Goal: Transaction & Acquisition: Purchase product/service

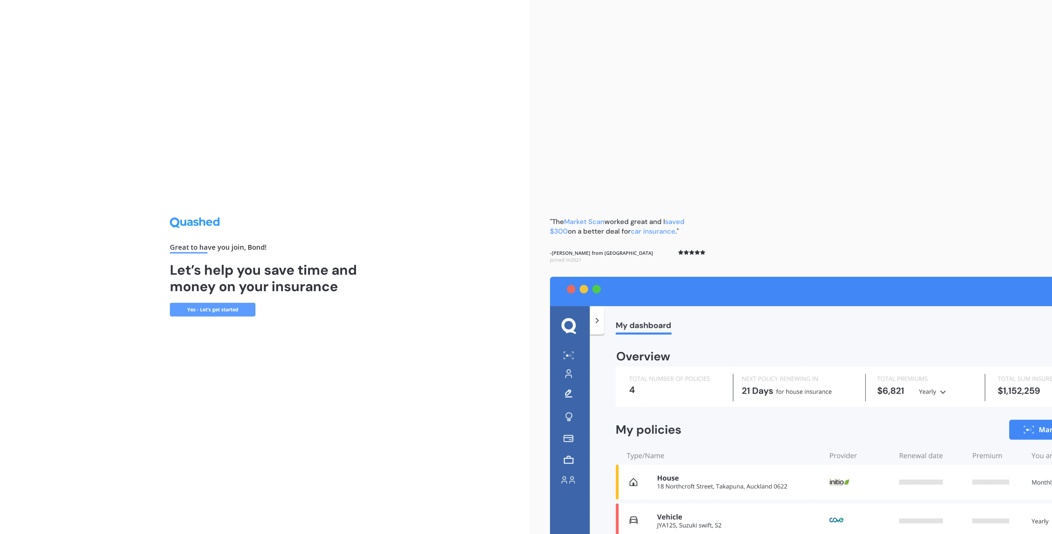
click at [225, 311] on link "Yes - Let’s get started" at bounding box center [213, 310] width 86 height 14
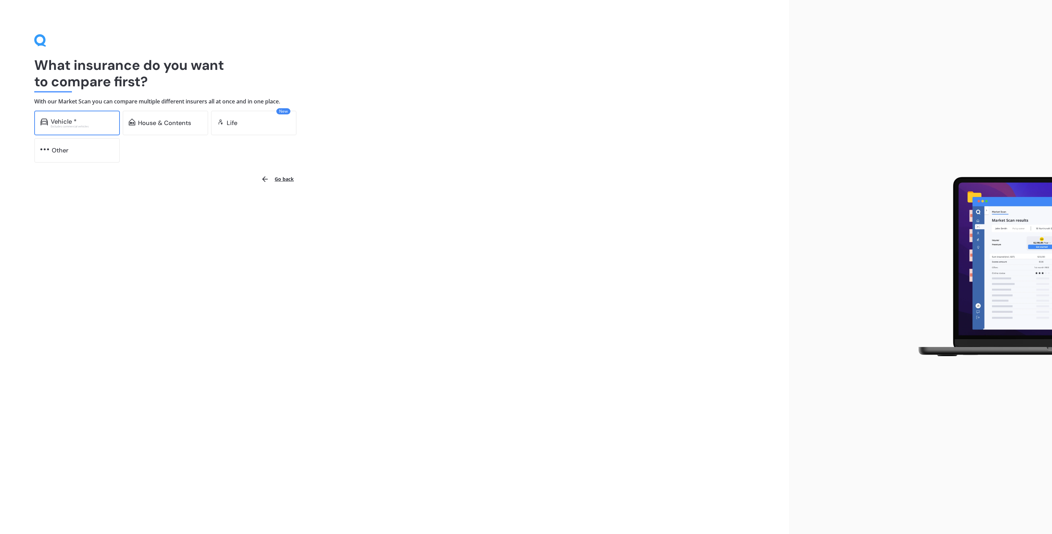
click at [89, 116] on div "Vehicle * Excludes commercial vehicles" at bounding box center [77, 123] width 86 height 25
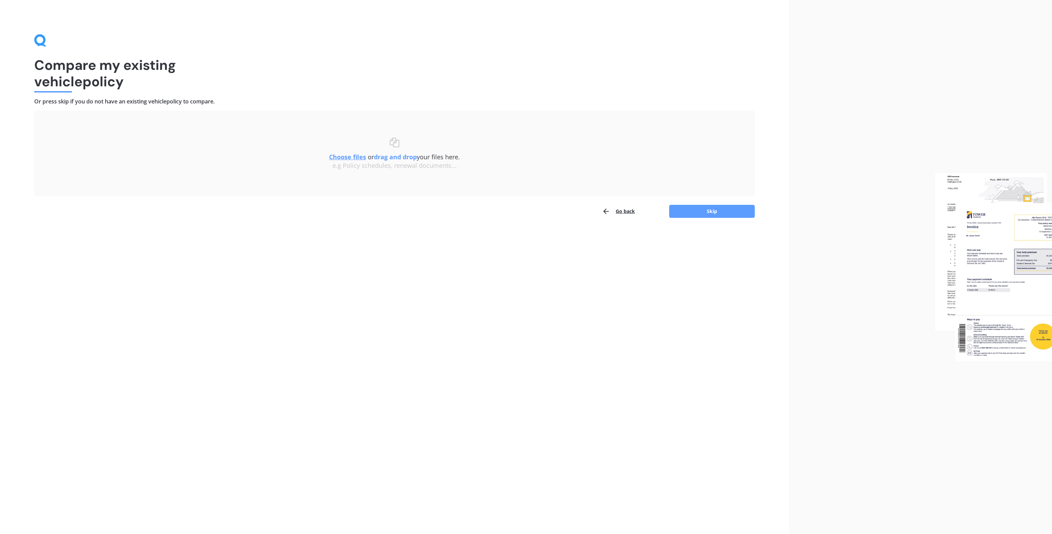
click at [629, 210] on button "Go back" at bounding box center [618, 211] width 33 height 14
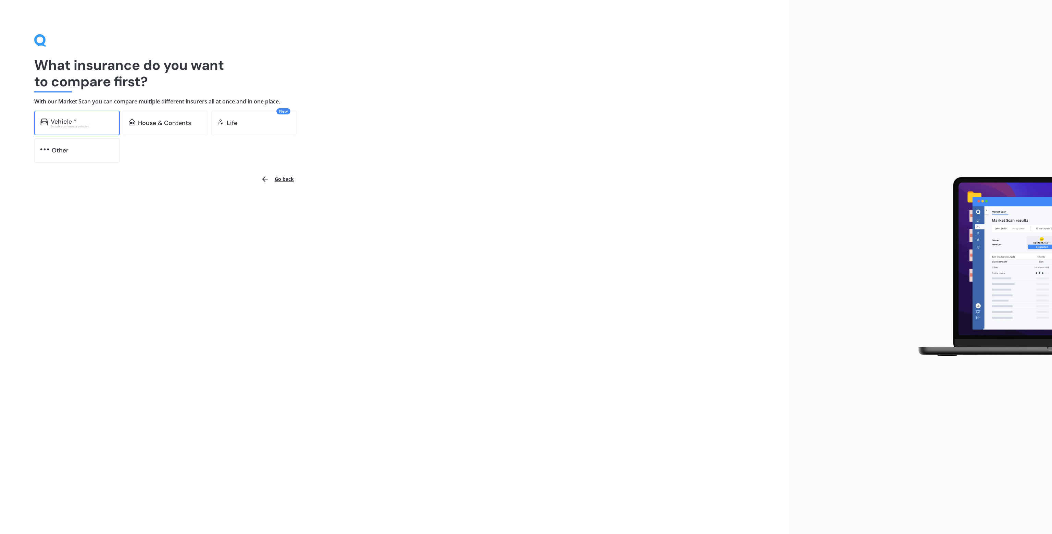
click at [97, 123] on div "Vehicle *" at bounding box center [82, 121] width 63 height 7
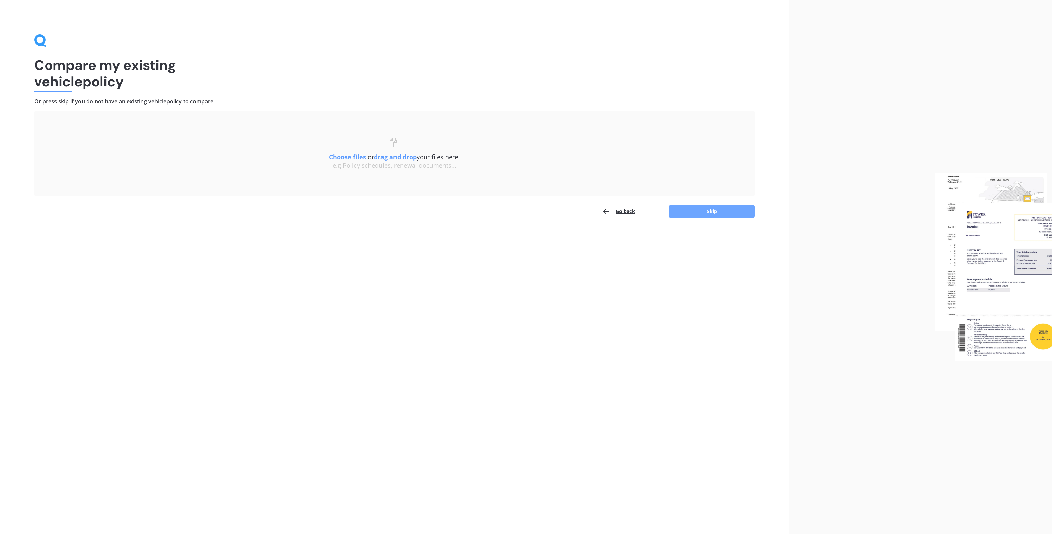
click at [706, 212] on button "Skip" at bounding box center [712, 211] width 86 height 13
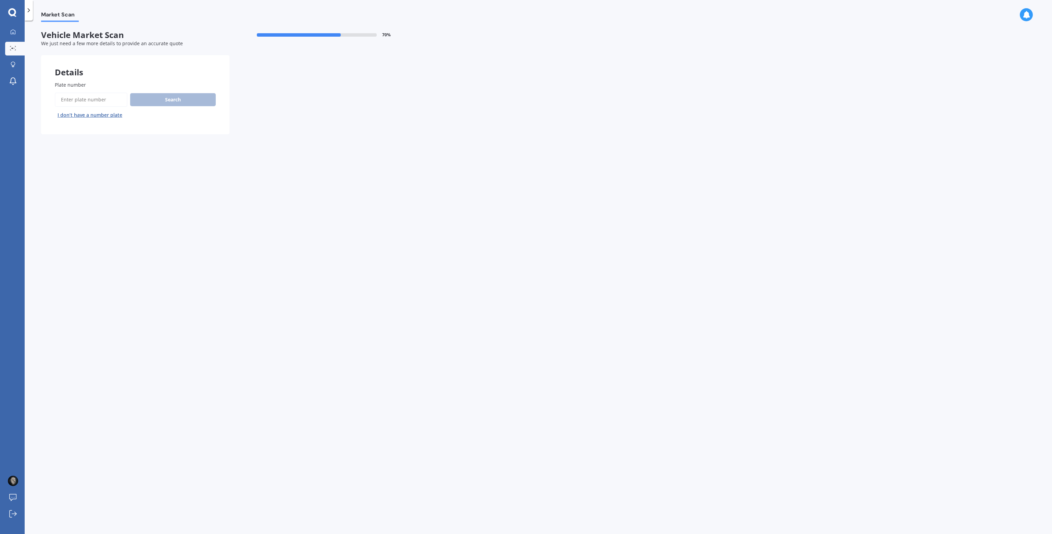
click at [93, 94] on input "Plate number" at bounding box center [91, 99] width 73 height 14
click at [96, 113] on button "I don’t have a number plate" at bounding box center [90, 115] width 70 height 11
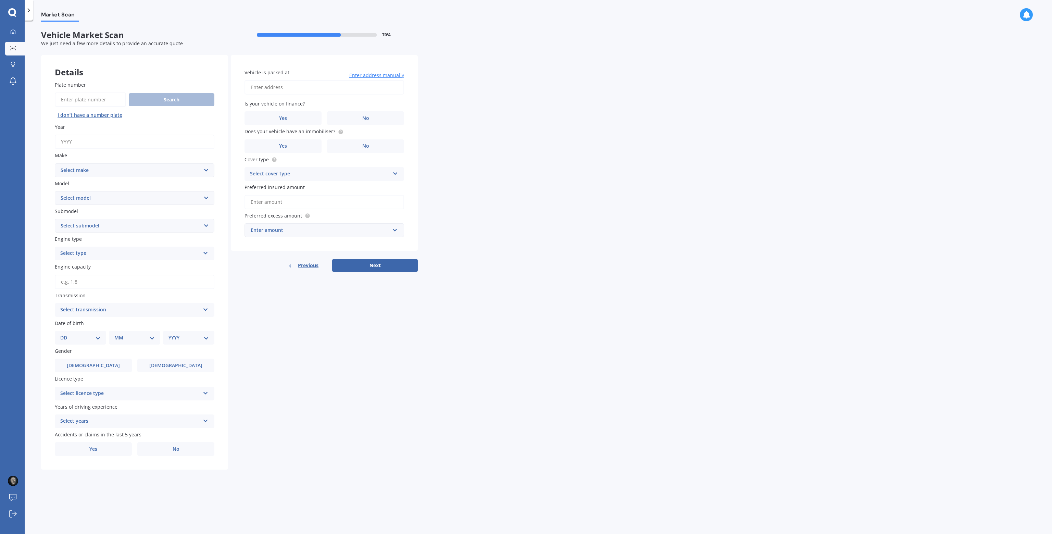
click at [116, 137] on input "Year" at bounding box center [135, 142] width 160 height 14
click at [101, 99] on input "Plate number" at bounding box center [90, 99] width 71 height 14
click at [88, 135] on input "Year" at bounding box center [135, 142] width 160 height 14
type input "2019"
click at [130, 175] on select "Select make AC ALFA ROMEO ASTON [PERSON_NAME] AUDI AUSTIN BEDFORD Bentley BMW B…" at bounding box center [135, 170] width 160 height 14
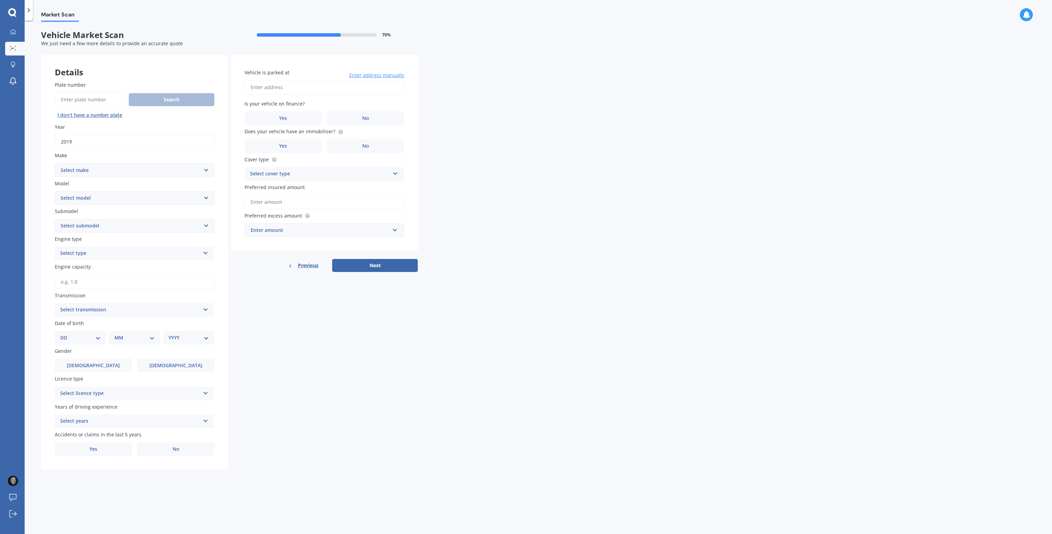
select select "BMW"
click at [55, 163] on select "Select make AC ALFA ROMEO ASTON [PERSON_NAME] AUDI AUSTIN BEDFORD Bentley BMW B…" at bounding box center [135, 170] width 160 height 14
click at [102, 197] on select "Select model" at bounding box center [135, 198] width 160 height 14
select select "320 I"
click at [55, 191] on select "Select model 116 116I 118 118D 120 130 218D 220I 225 250 316 318 320 320 i 323 …" at bounding box center [135, 198] width 160 height 14
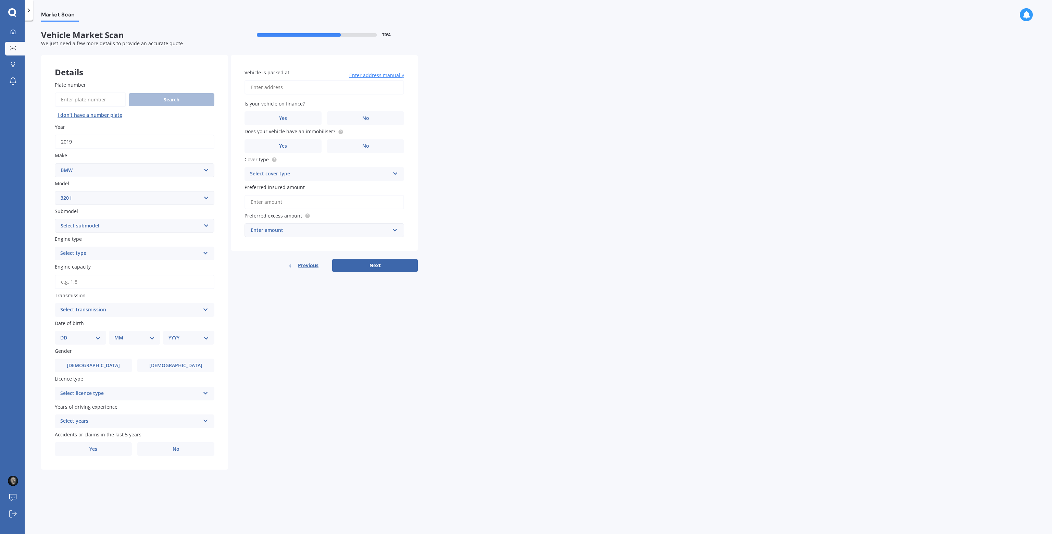
click at [102, 224] on select "Select submodel GT Turbo 5 Dr Liftback" at bounding box center [135, 226] width 160 height 14
click at [130, 231] on select "Select submodel GT Turbo 5 Dr Liftback" at bounding box center [135, 226] width 160 height 14
click at [94, 252] on div "Select type" at bounding box center [130, 253] width 140 height 8
click at [87, 266] on div "Petrol" at bounding box center [134, 267] width 159 height 12
click at [101, 284] on input "Engine capacity" at bounding box center [135, 282] width 160 height 14
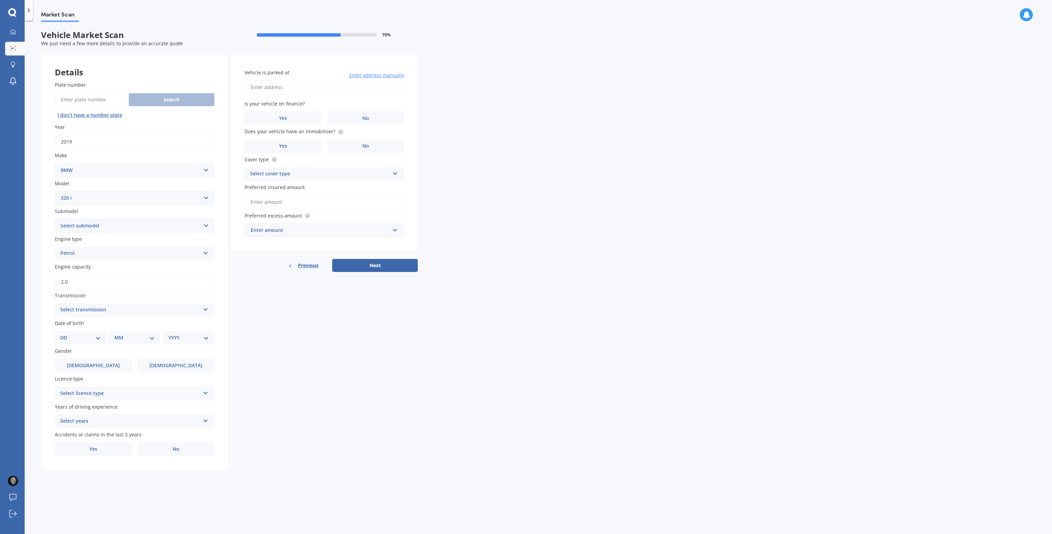
type input "2.0"
click at [117, 309] on div "Select transmission" at bounding box center [130, 310] width 140 height 8
click at [350, 320] on div "Details Plate number Search I don’t have a number plate Year [DATE] Make Select…" at bounding box center [229, 262] width 377 height 414
click at [81, 336] on select "DD 01 02 03 04 05 06 07 08 09 10 11 12 13 14 15 16 17 18 19 20 21 22 23 24 25 2…" at bounding box center [80, 338] width 40 height 8
select select "15"
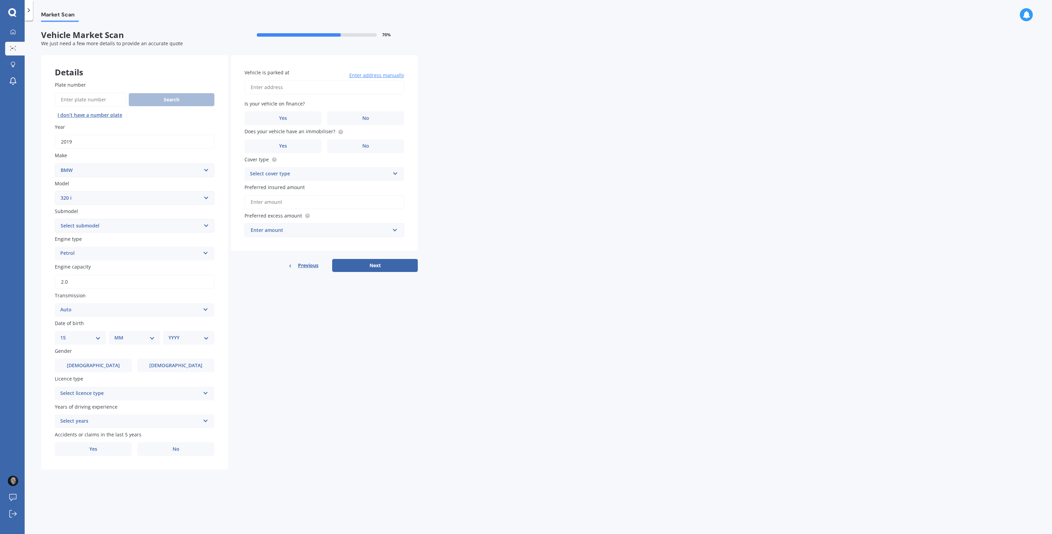
click at [66, 334] on select "DD 01 02 03 04 05 06 07 08 09 10 11 12 13 14 15 16 17 18 19 20 21 22 23 24 25 2…" at bounding box center [80, 338] width 40 height 8
click at [145, 338] on select "MM 01 02 03 04 05 06 07 08 09 10 11 12" at bounding box center [136, 338] width 38 height 8
select select "11"
click at [117, 334] on select "MM 01 02 03 04 05 06 07 08 09 10 11 12" at bounding box center [136, 338] width 38 height 8
click at [183, 334] on select "YYYY 2025 2024 2023 2022 2021 2020 2019 2018 2017 2016 2015 2014 2013 2012 2011…" at bounding box center [187, 338] width 38 height 8
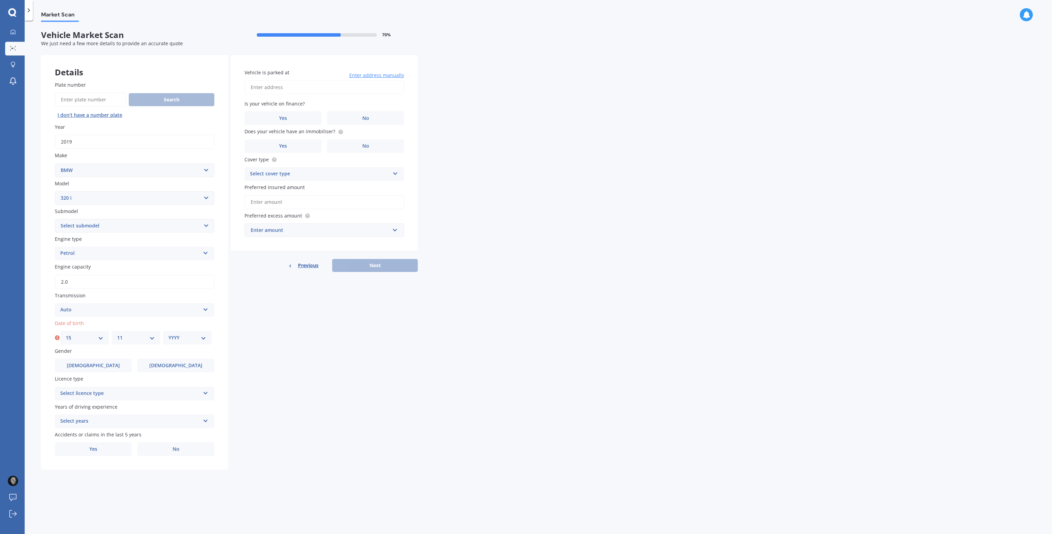
select select "1996"
click at [168, 334] on select "YYYY 2025 2024 2023 2022 2021 2020 2019 2018 2017 2016 2015 2014 2013 2012 2011…" at bounding box center [187, 338] width 38 height 8
click at [108, 365] on label "[DEMOGRAPHIC_DATA]" at bounding box center [93, 365] width 77 height 14
click at [0, 0] on input "[DEMOGRAPHIC_DATA]" at bounding box center [0, 0] width 0 height 0
click at [145, 397] on div "Select licence type" at bounding box center [130, 393] width 140 height 8
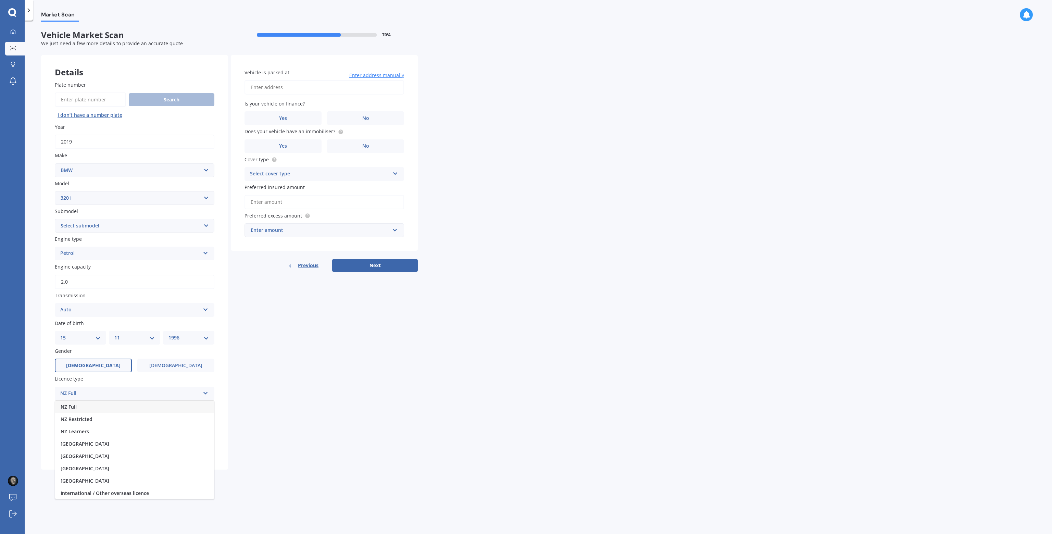
click at [111, 404] on div "NZ Full" at bounding box center [134, 407] width 159 height 12
click at [131, 421] on div "Select years" at bounding box center [130, 421] width 140 height 8
click at [93, 436] on span "5 or more years" at bounding box center [79, 434] width 37 height 7
click at [182, 447] on label "No" at bounding box center [175, 449] width 77 height 14
click at [0, 0] on input "No" at bounding box center [0, 0] width 0 height 0
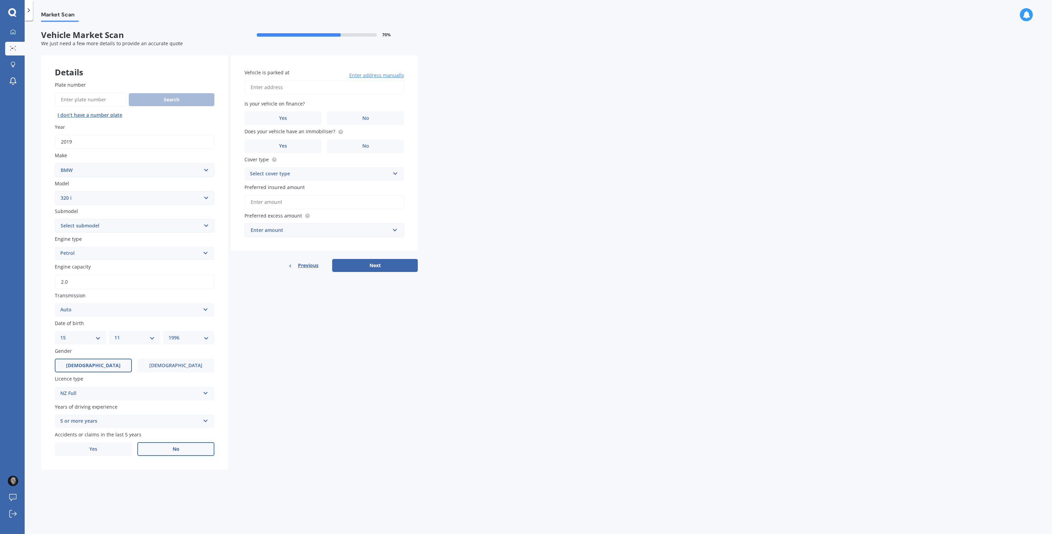
click at [301, 88] on input "Vehicle is parked at" at bounding box center [324, 87] width 160 height 14
type input "[STREET_ADDRESS][PERSON_NAME]"
click at [371, 115] on label "No" at bounding box center [365, 118] width 77 height 14
click at [0, 0] on input "No" at bounding box center [0, 0] width 0 height 0
click at [374, 150] on label "No" at bounding box center [365, 146] width 77 height 14
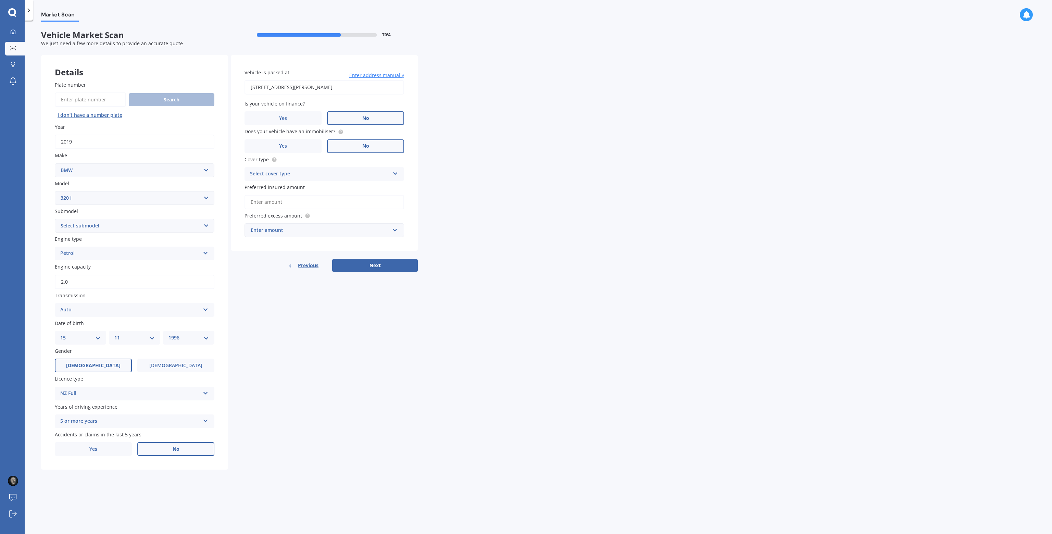
click at [0, 0] on input "No" at bounding box center [0, 0] width 0 height 0
click at [299, 143] on label "Yes" at bounding box center [282, 146] width 77 height 14
click at [0, 0] on input "Yes" at bounding box center [0, 0] width 0 height 0
click at [413, 174] on div "Vehicle is parked at [STREET_ADDRESS][PERSON_NAME] Enter address manually Is yo…" at bounding box center [324, 153] width 187 height 196
click at [387, 174] on div "Select cover type" at bounding box center [320, 174] width 140 height 8
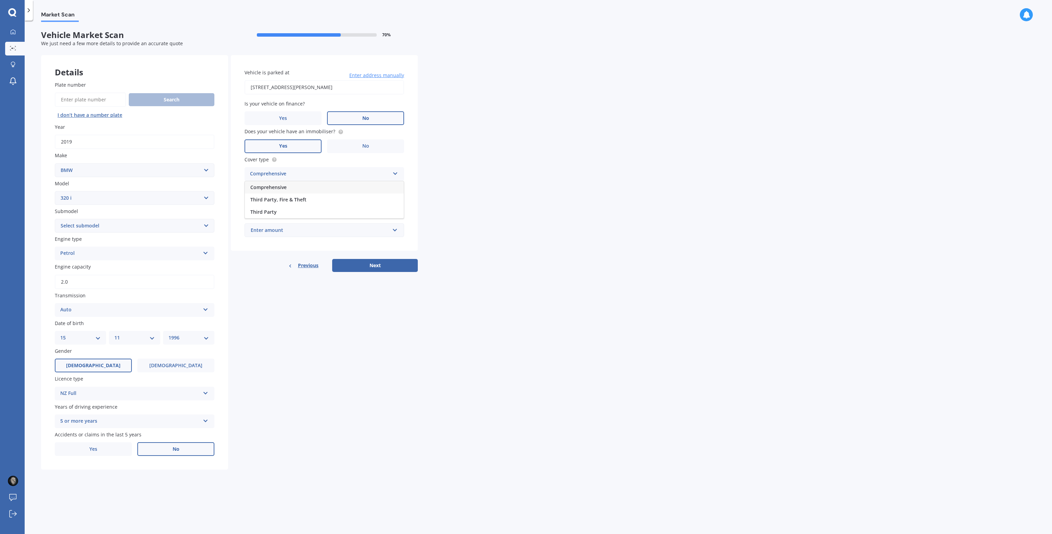
click at [305, 189] on div "Comprehensive" at bounding box center [324, 187] width 159 height 12
click at [313, 201] on input "Preferred insured amount" at bounding box center [324, 202] width 160 height 14
type input "$30,000"
click at [459, 204] on div "Market Scan Vehicle Market Scan 70 % We just need a few more details to provide…" at bounding box center [538, 278] width 1027 height 513
click at [370, 238] on input "text" at bounding box center [321, 243] width 153 height 13
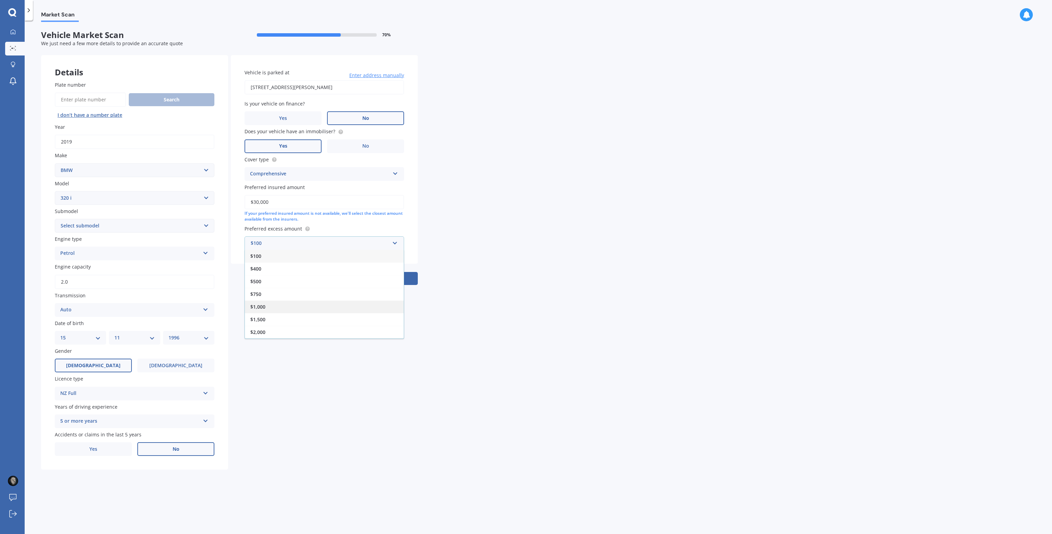
click at [288, 304] on div "$1,000" at bounding box center [324, 306] width 159 height 13
click at [362, 311] on div "Details Plate number Search I don’t have a number plate Year [DATE] Make Select…" at bounding box center [229, 262] width 377 height 414
click at [383, 280] on button "Next" at bounding box center [375, 278] width 86 height 13
click at [153, 220] on select "Select submodel GT Turbo 5 Dr Liftback" at bounding box center [135, 226] width 160 height 14
select select "GT TURBO 5 DR LIFTBACK"
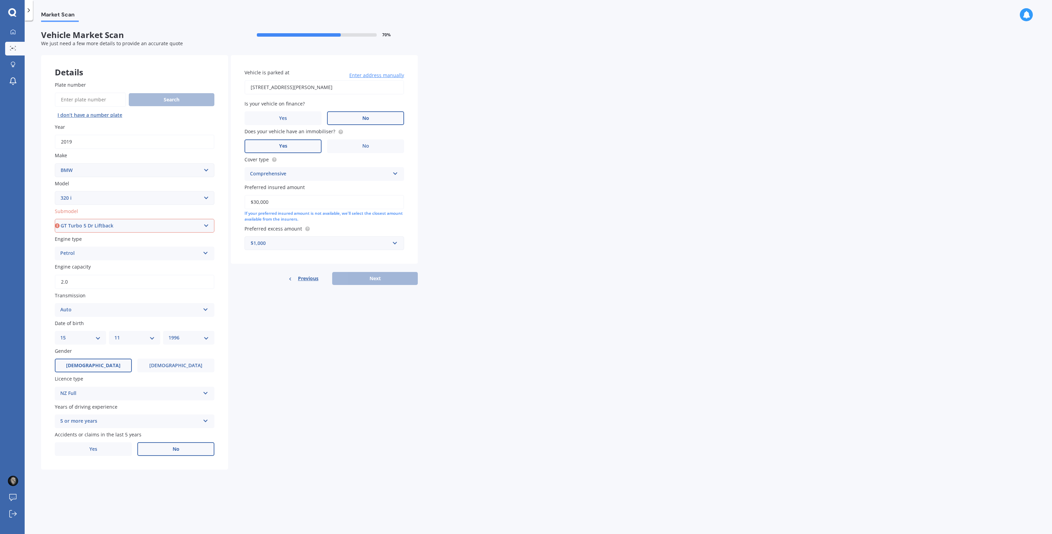
click at [55, 219] on select "Select submodel GT Turbo 5 Dr Liftback" at bounding box center [135, 226] width 160 height 14
click at [225, 221] on div "Plate number Search I don’t have a number plate Year [DATE] Make Select make AC…" at bounding box center [134, 268] width 187 height 402
click at [376, 281] on button "Next" at bounding box center [375, 278] width 86 height 13
select select "15"
select select "11"
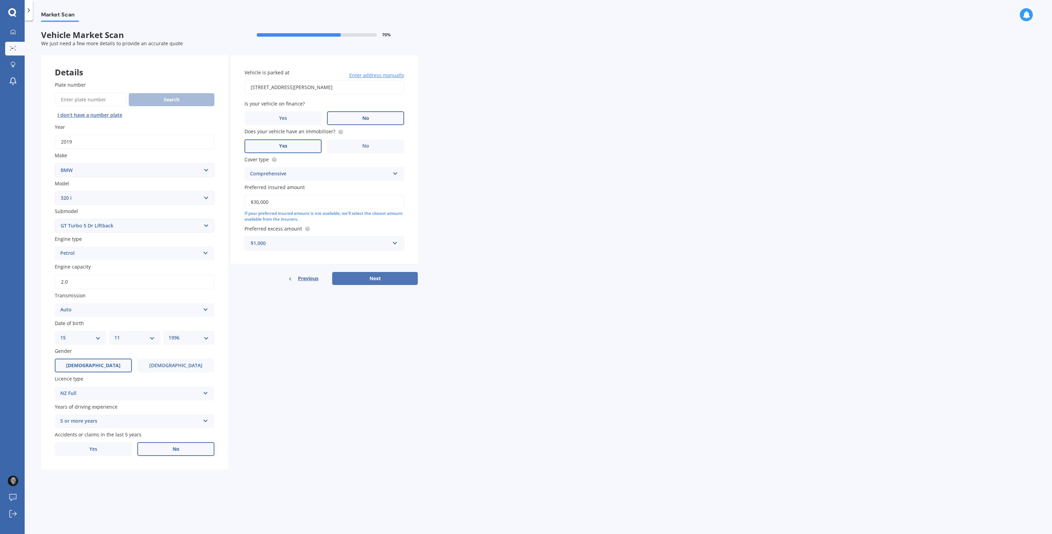
select select "1996"
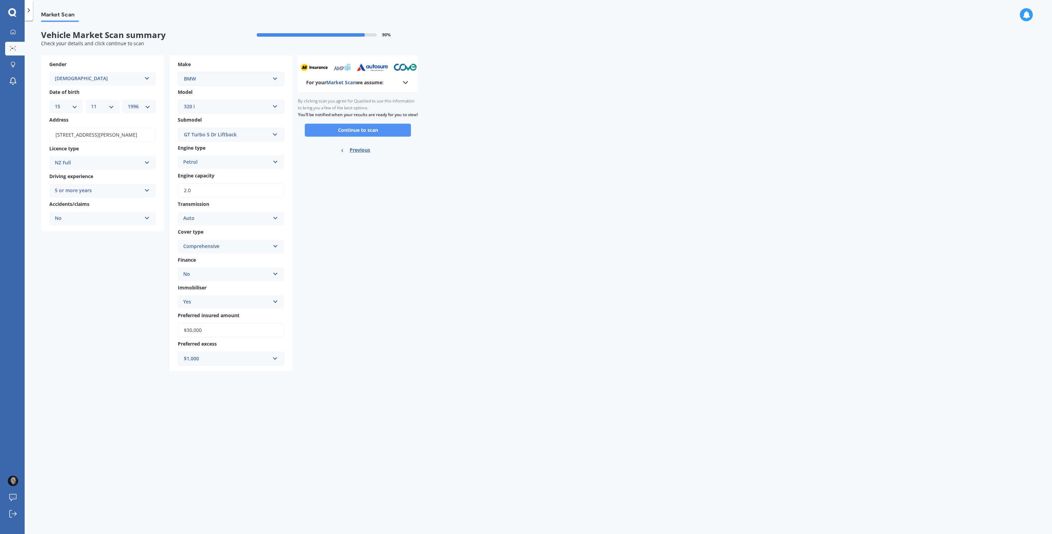
click at [381, 137] on button "Continue to scan" at bounding box center [358, 130] width 106 height 13
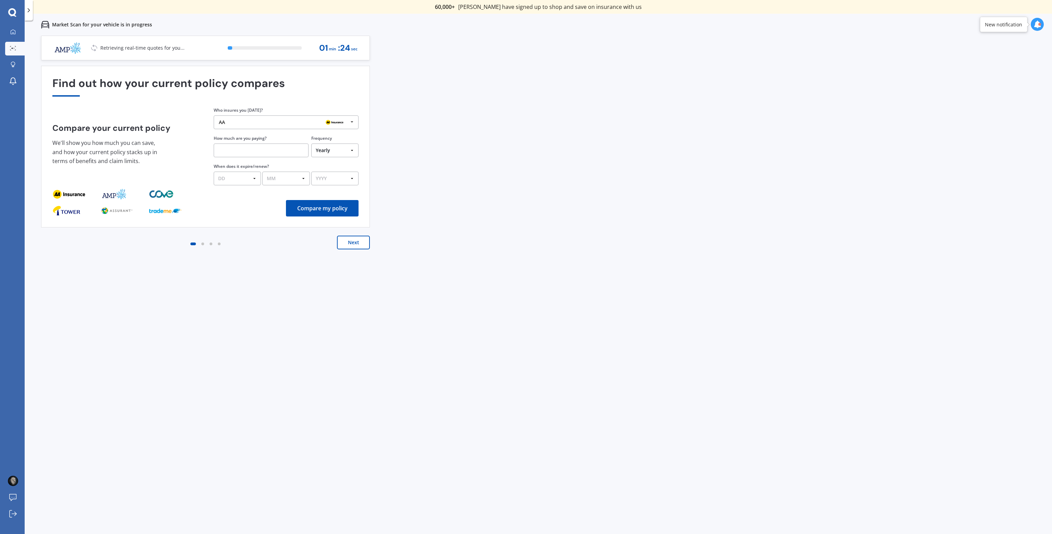
click at [299, 125] on div "AA" at bounding box center [283, 121] width 129 height 5
click at [264, 160] on div "AMI" at bounding box center [285, 161] width 132 height 5
click at [396, 136] on div "Previous 60,000+ Kiwis have signed up to shop and save on insurance with us " H…" at bounding box center [538, 303] width 1027 height 534
click at [342, 45] on div "View my quotes" at bounding box center [329, 48] width 41 height 16
